Goal: Transaction & Acquisition: Purchase product/service

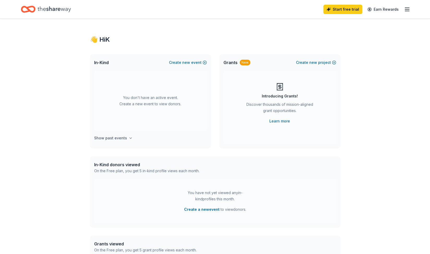
click at [115, 139] on h4 "Show past events" at bounding box center [110, 138] width 33 height 6
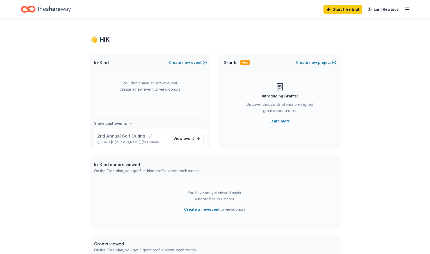
scroll to position [19, 0]
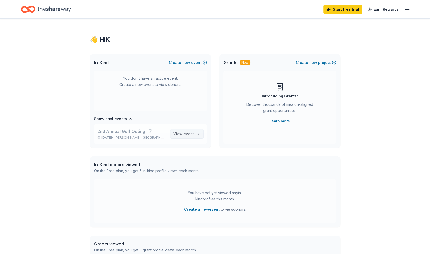
click at [184, 133] on span "event" at bounding box center [189, 134] width 10 height 4
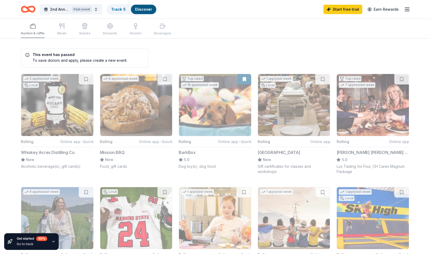
click at [61, 31] on div "Auction & raffle Meals Snacks Desserts Alcohol Beverages" at bounding box center [96, 29] width 150 height 17
